Goal: Entertainment & Leisure: Consume media (video, audio)

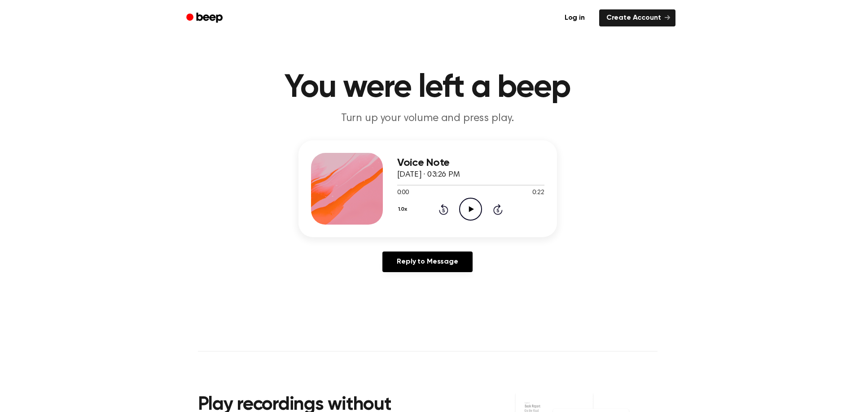
click at [459, 203] on icon "Play Audio" at bounding box center [470, 209] width 23 height 23
click at [466, 211] on icon "Play Audio" at bounding box center [470, 209] width 23 height 23
click at [472, 206] on icon "Play Audio" at bounding box center [470, 209] width 23 height 23
drag, startPoint x: 437, startPoint y: 183, endPoint x: 474, endPoint y: 179, distance: 37.0
click at [427, 188] on div at bounding box center [470, 184] width 147 height 7
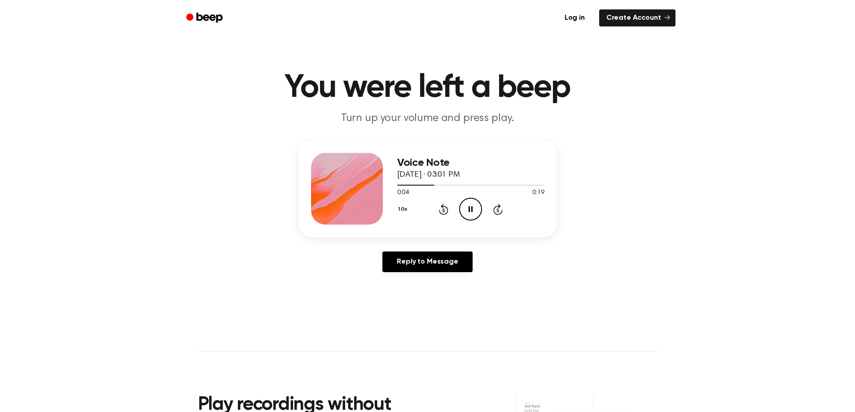
click at [443, 207] on icon at bounding box center [443, 209] width 9 height 11
click at [467, 214] on icon "Play Audio" at bounding box center [470, 209] width 23 height 23
click at [468, 206] on icon "Pause Audio" at bounding box center [470, 209] width 23 height 23
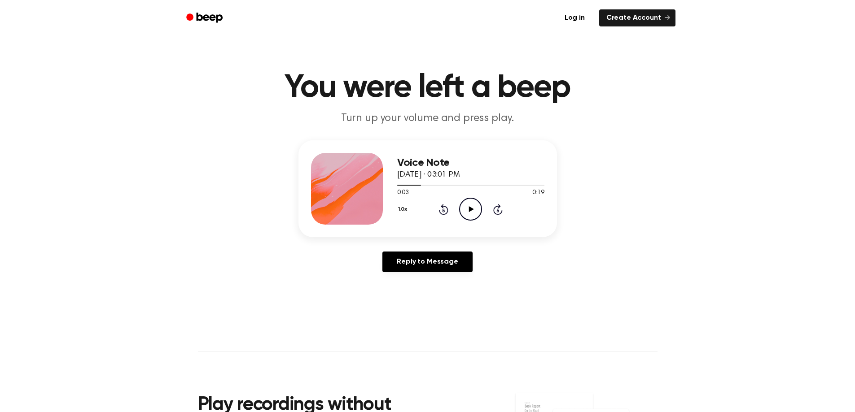
click at [464, 199] on icon "Play Audio" at bounding box center [470, 209] width 23 height 23
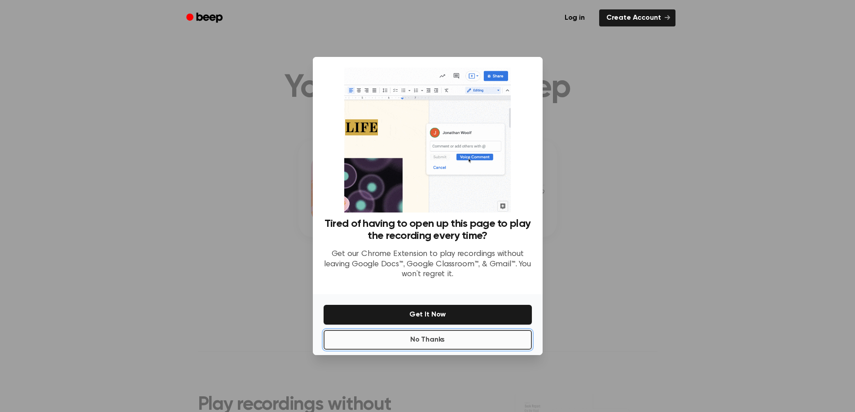
click at [452, 343] on button "No Thanks" at bounding box center [427, 340] width 208 height 20
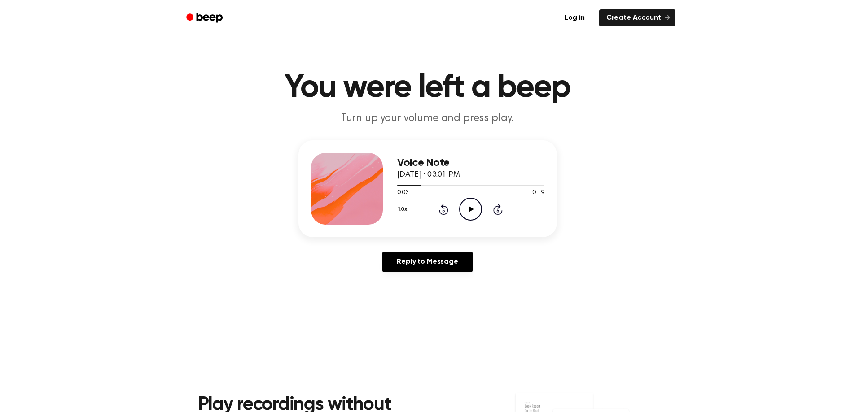
click at [472, 203] on icon "Play Audio" at bounding box center [470, 209] width 23 height 23
click at [441, 208] on icon "Rewind 5 seconds" at bounding box center [443, 210] width 10 height 12
click at [467, 205] on icon "Pause Audio" at bounding box center [470, 209] width 23 height 23
click at [470, 202] on icon "Play Audio" at bounding box center [470, 209] width 23 height 23
click at [467, 209] on icon "Pause Audio" at bounding box center [470, 209] width 23 height 23
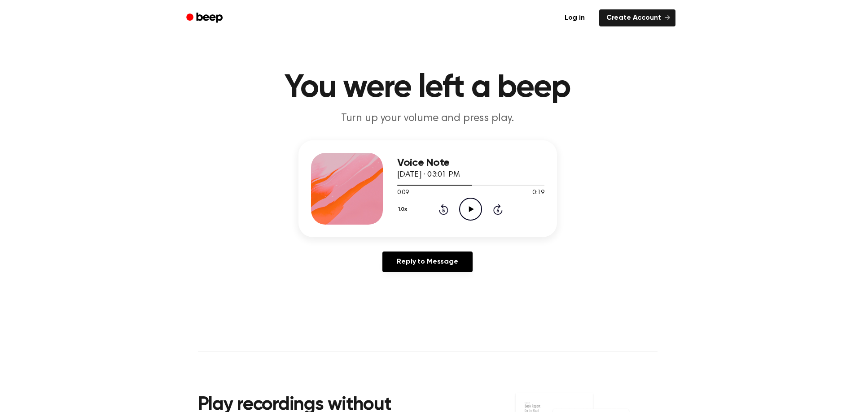
click at [466, 212] on icon "Play Audio" at bounding box center [470, 209] width 23 height 23
click at [468, 210] on icon at bounding box center [470, 209] width 4 height 6
